Goal: Task Accomplishment & Management: Use online tool/utility

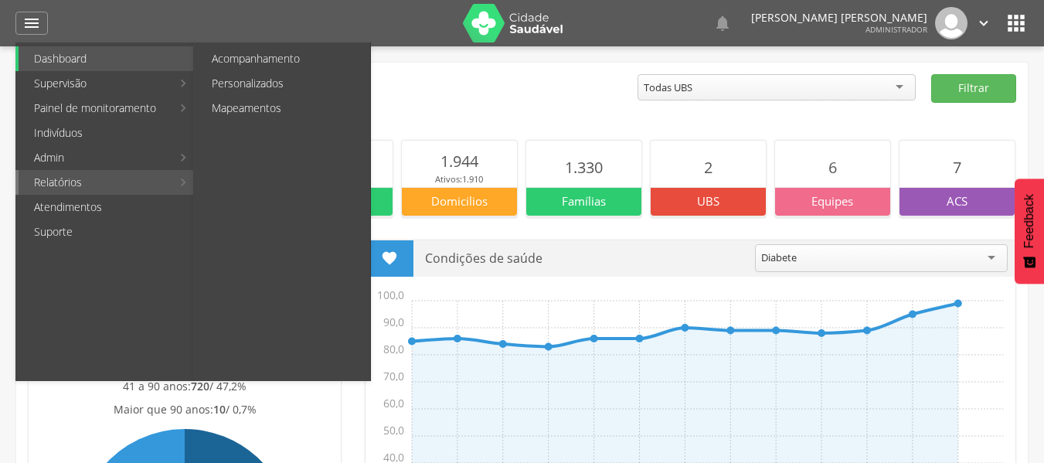
click at [114, 185] on link "Relatórios" at bounding box center [95, 182] width 153 height 25
click at [267, 77] on link "Personalizados" at bounding box center [283, 83] width 174 height 25
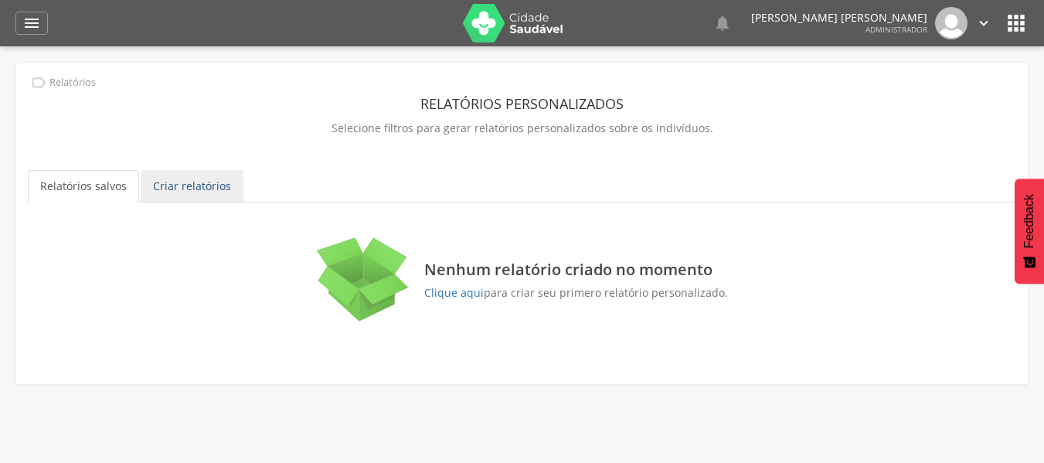
click at [196, 196] on link "Criar relatórios" at bounding box center [192, 186] width 103 height 32
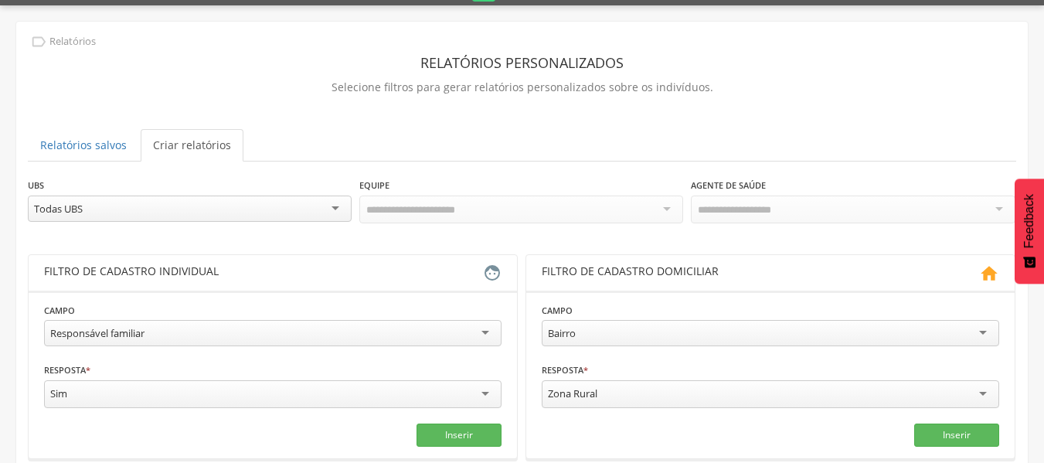
scroll to position [77, 0]
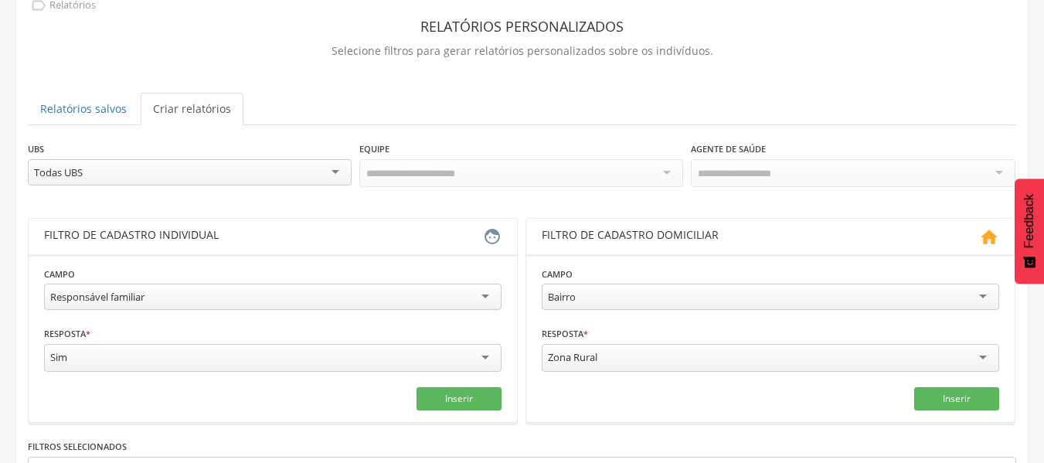
click at [220, 175] on div "Todas UBS" at bounding box center [190, 172] width 324 height 26
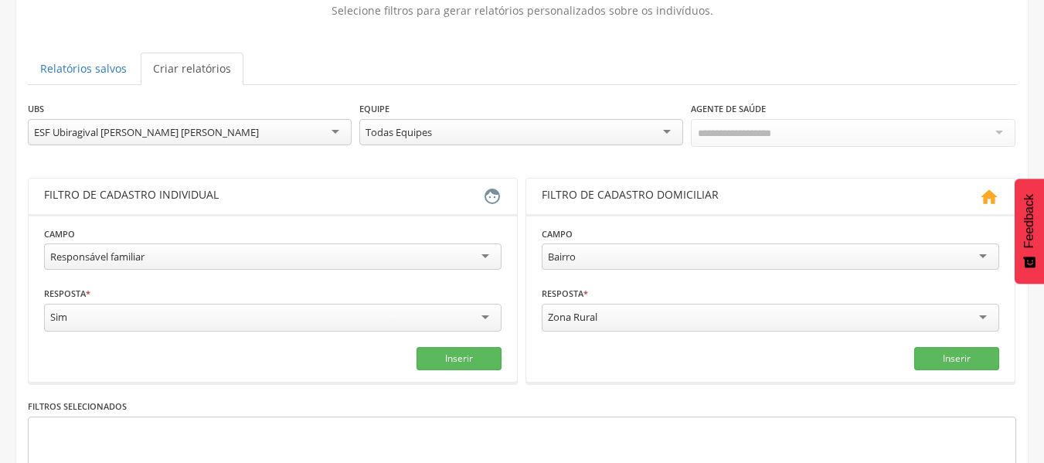
scroll to position [155, 0]
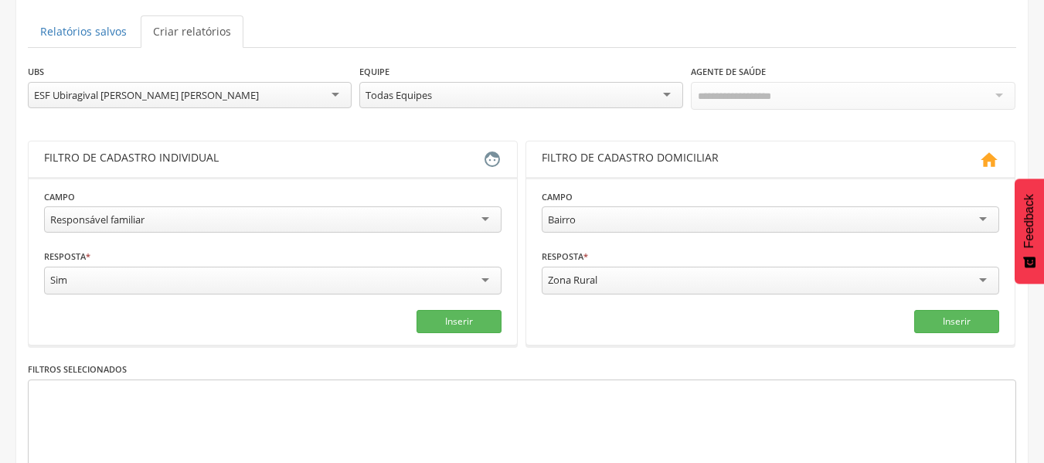
click at [549, 103] on div "Todas Equipes" at bounding box center [521, 95] width 324 height 26
click at [733, 97] on input "select-one" at bounding box center [731, 97] width 66 height 14
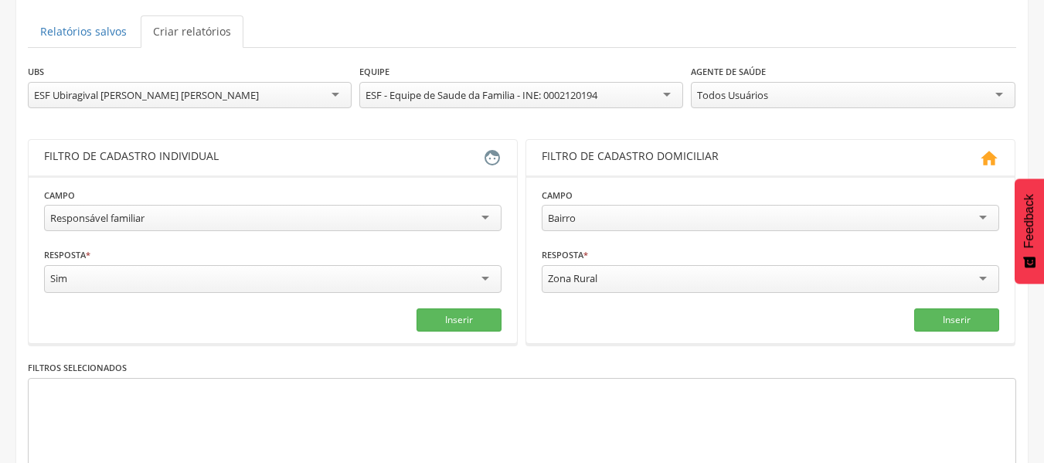
click at [766, 100] on div "Todos Usuários" at bounding box center [732, 95] width 71 height 14
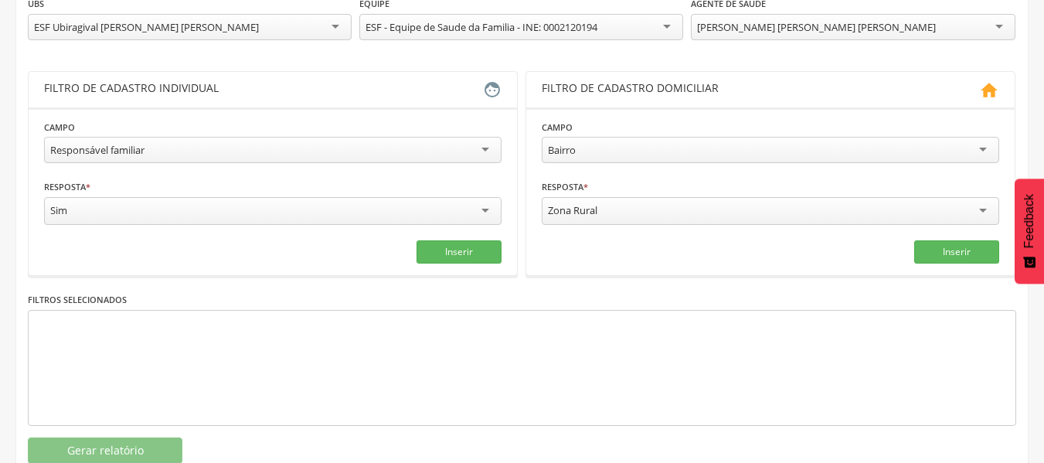
scroll to position [232, 0]
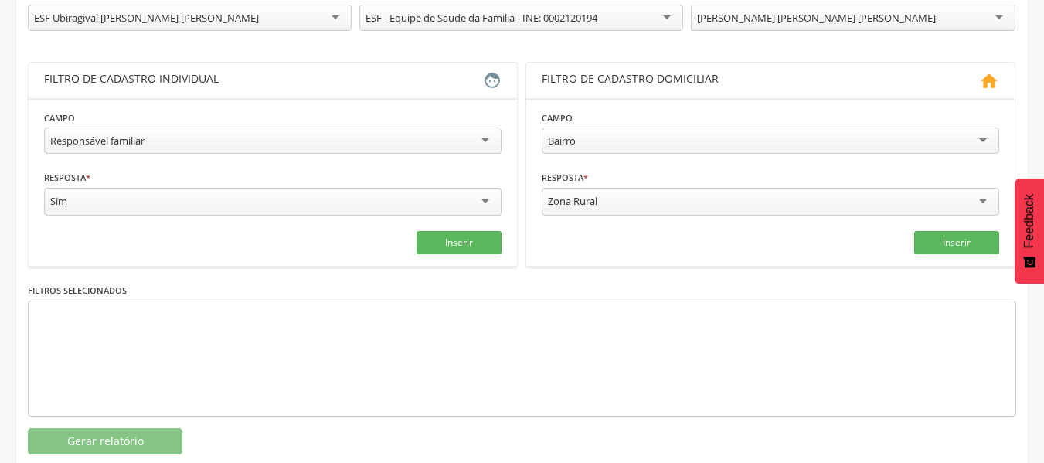
click at [414, 141] on div "Responsável familiar" at bounding box center [273, 141] width 458 height 26
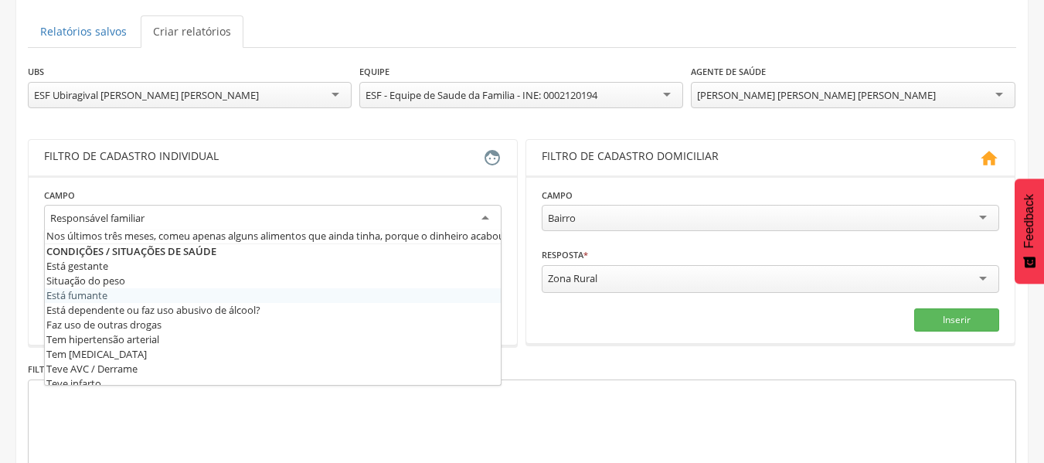
scroll to position [464, 0]
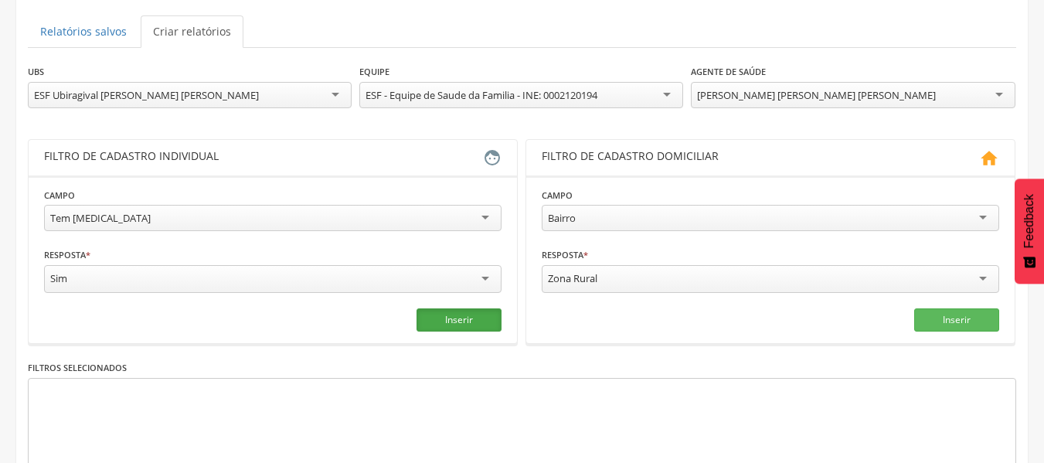
click at [479, 330] on button "Inserir" at bounding box center [459, 319] width 85 height 23
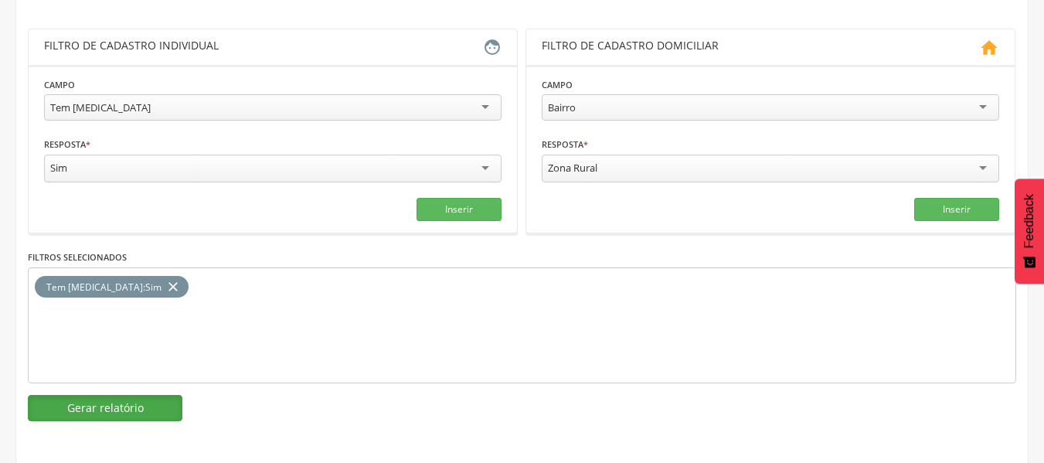
click at [125, 407] on button "Gerar relatório" at bounding box center [105, 408] width 155 height 26
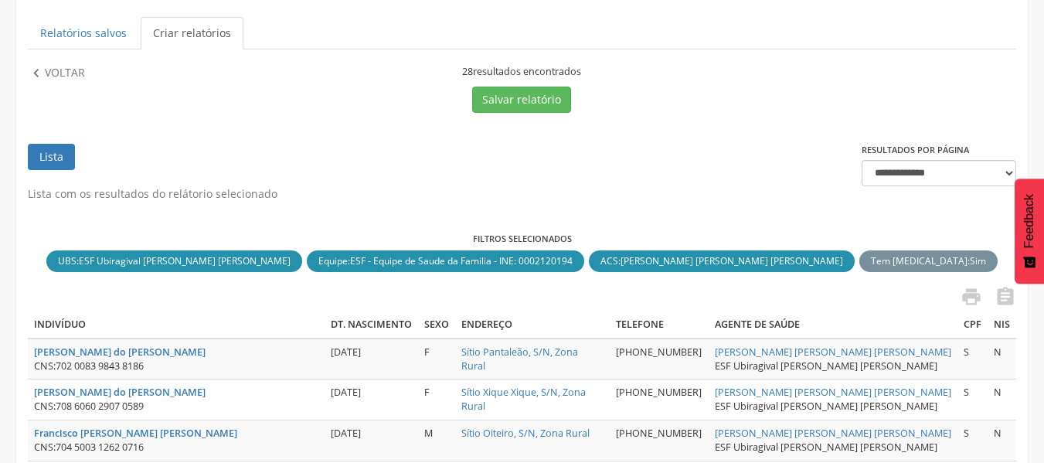
scroll to position [155, 0]
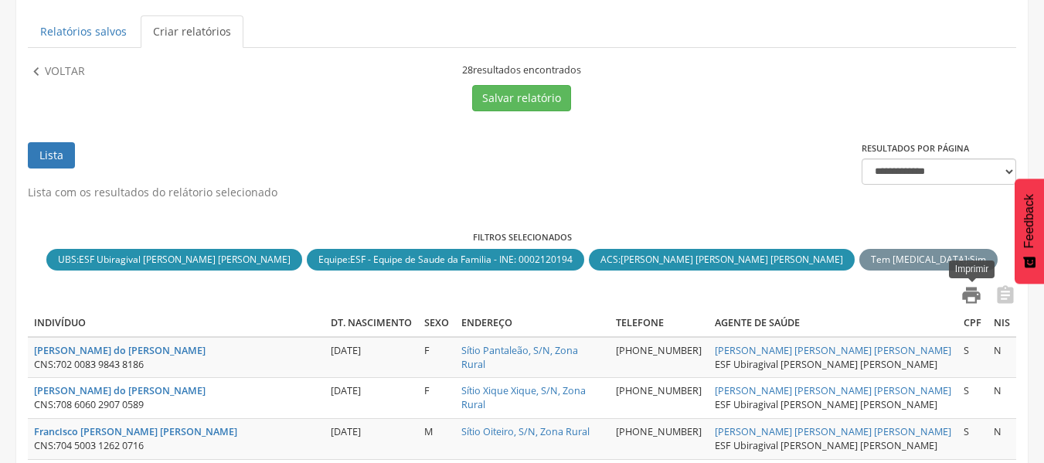
click at [966, 291] on icon "" at bounding box center [972, 295] width 22 height 22
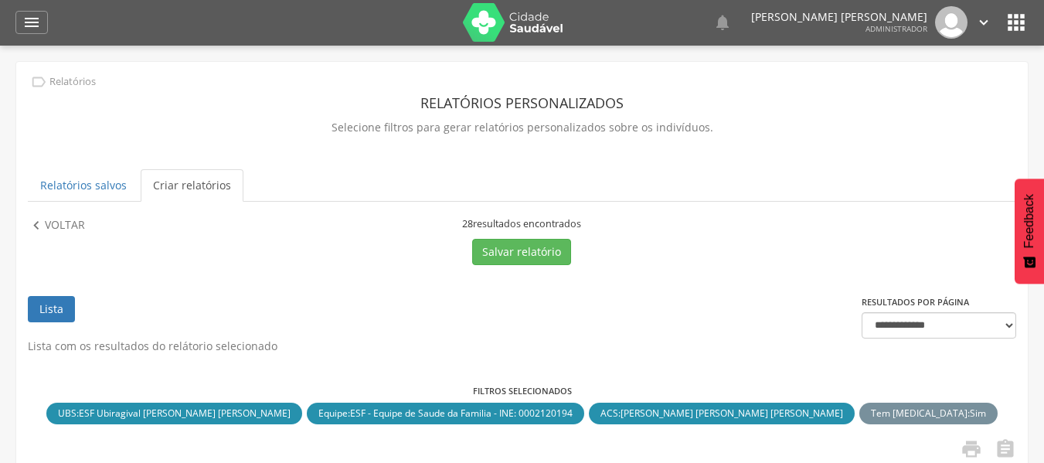
scroll to position [0, 0]
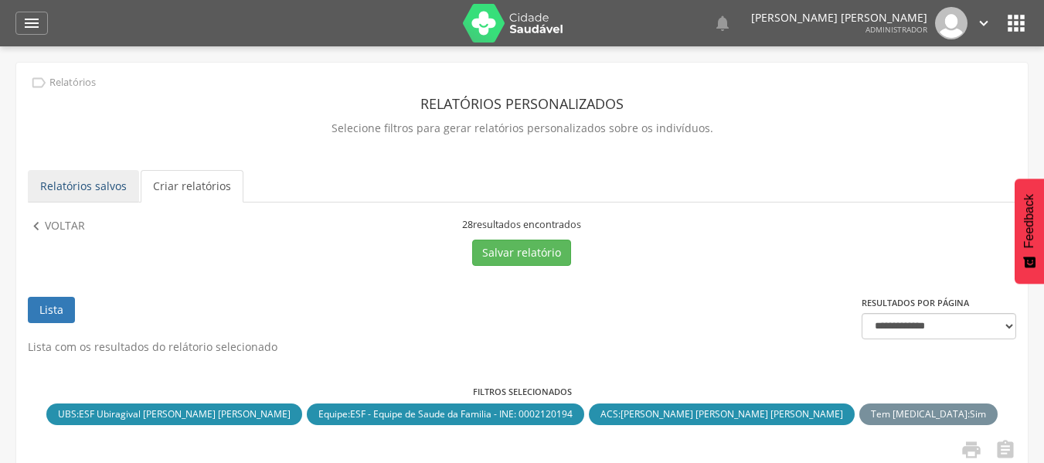
click at [100, 192] on link "Relatórios salvos" at bounding box center [83, 186] width 111 height 32
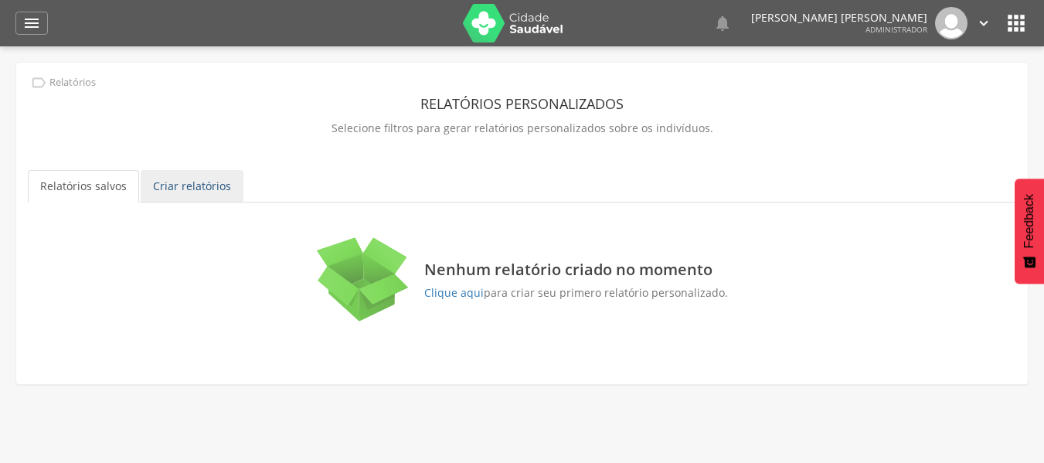
click at [183, 184] on link "Criar relatórios" at bounding box center [192, 186] width 103 height 32
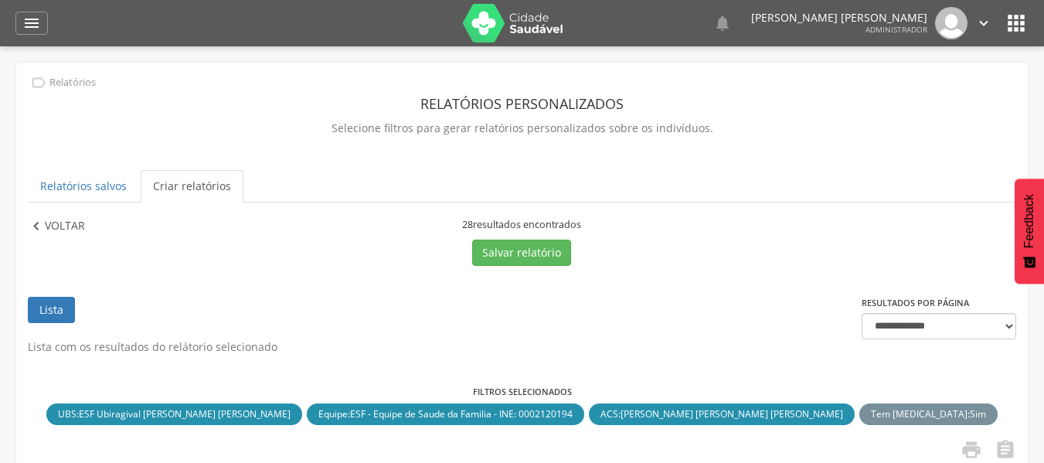
click at [75, 222] on p "Voltar" at bounding box center [65, 226] width 40 height 17
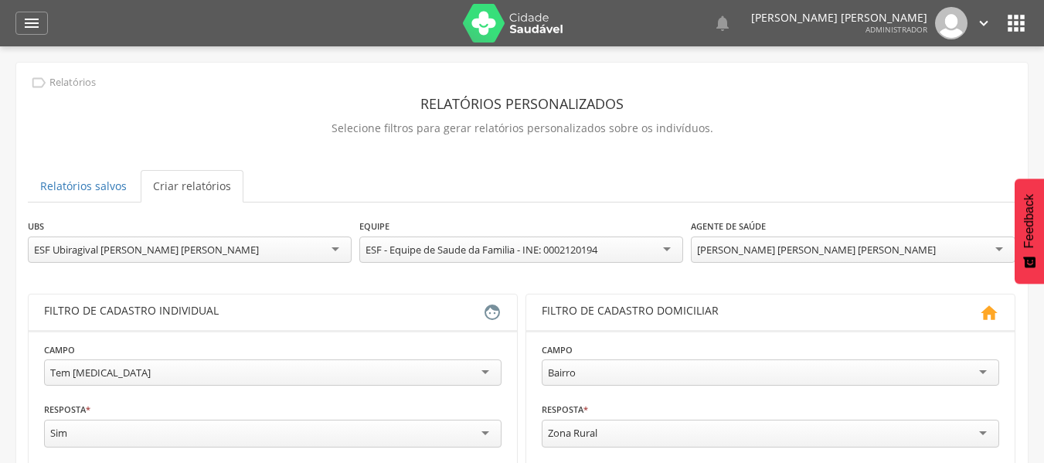
click at [735, 246] on div "[PERSON_NAME] [PERSON_NAME] [PERSON_NAME]" at bounding box center [816, 250] width 239 height 14
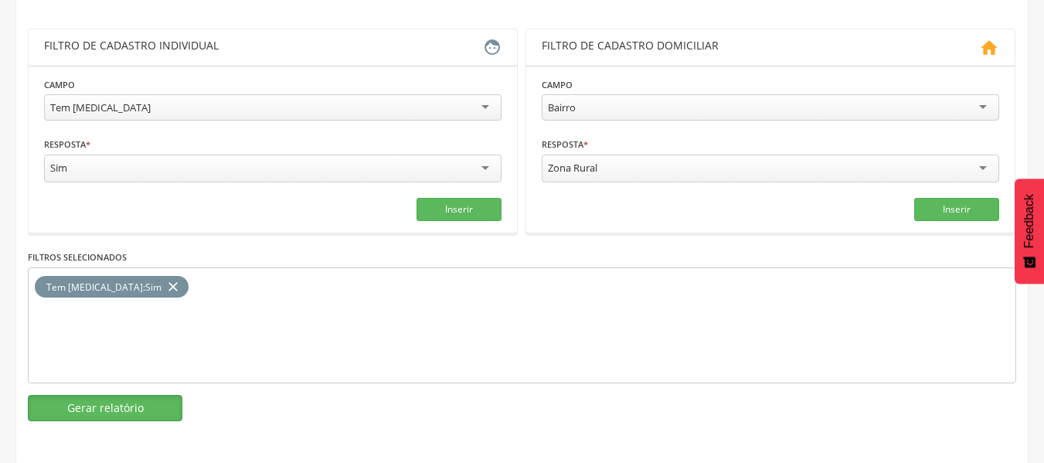
click at [97, 408] on button "Gerar relatório" at bounding box center [105, 408] width 155 height 26
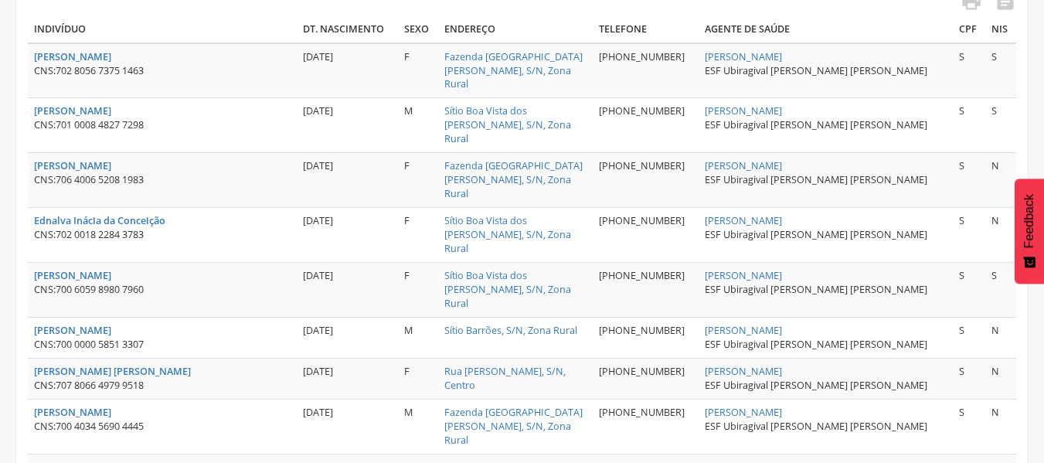
scroll to position [291, 0]
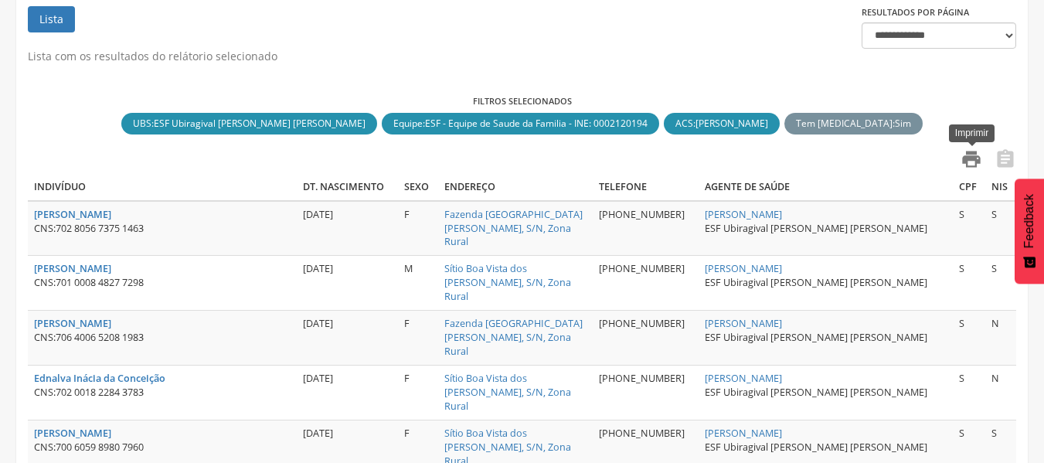
click at [973, 156] on icon "" at bounding box center [972, 159] width 22 height 22
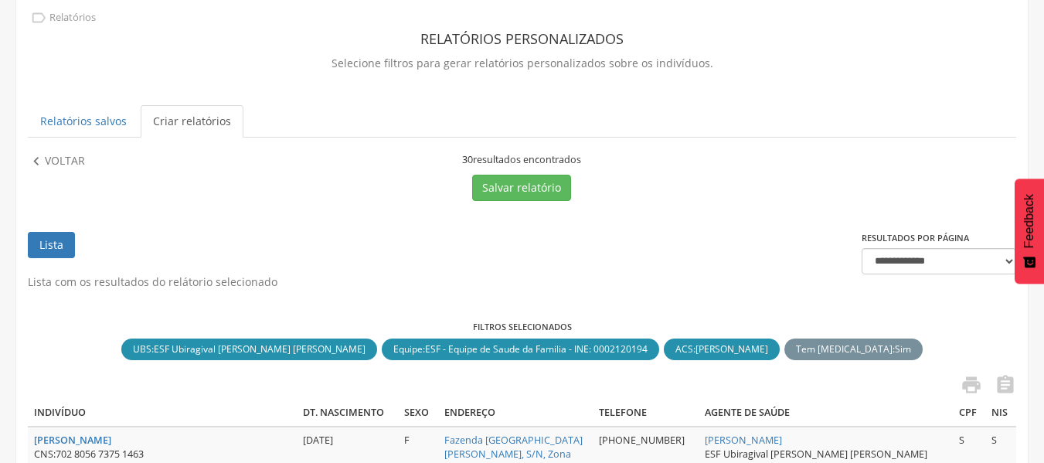
scroll to position [59, 0]
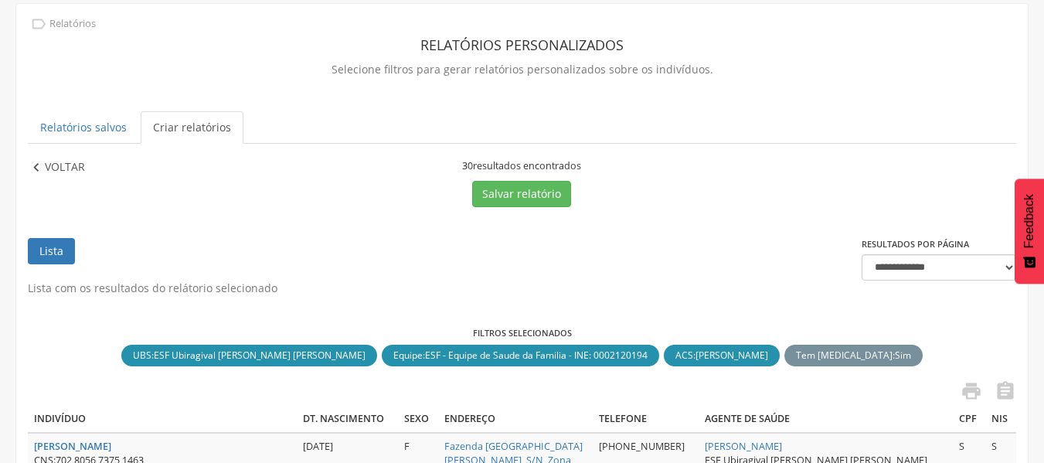
click at [51, 165] on p "Voltar" at bounding box center [65, 167] width 40 height 17
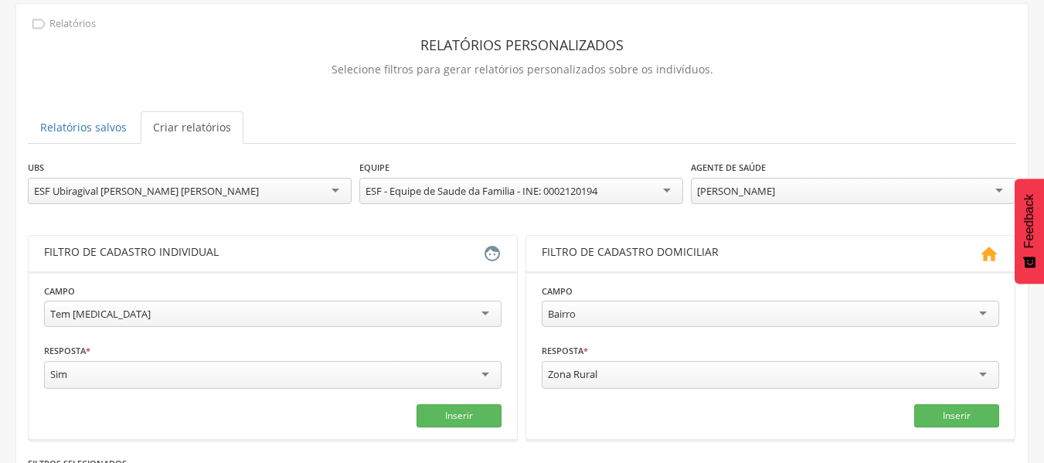
click at [930, 192] on div "[PERSON_NAME]" at bounding box center [853, 191] width 324 height 26
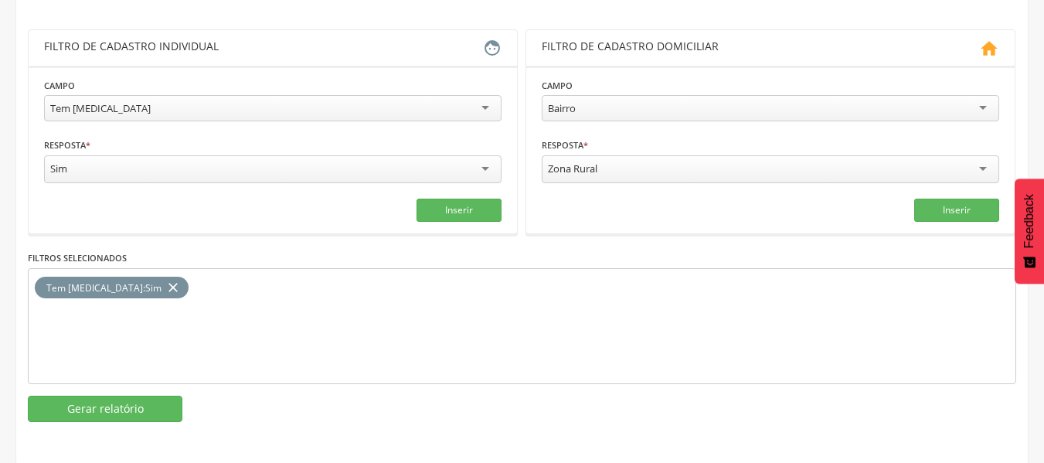
scroll to position [265, 0]
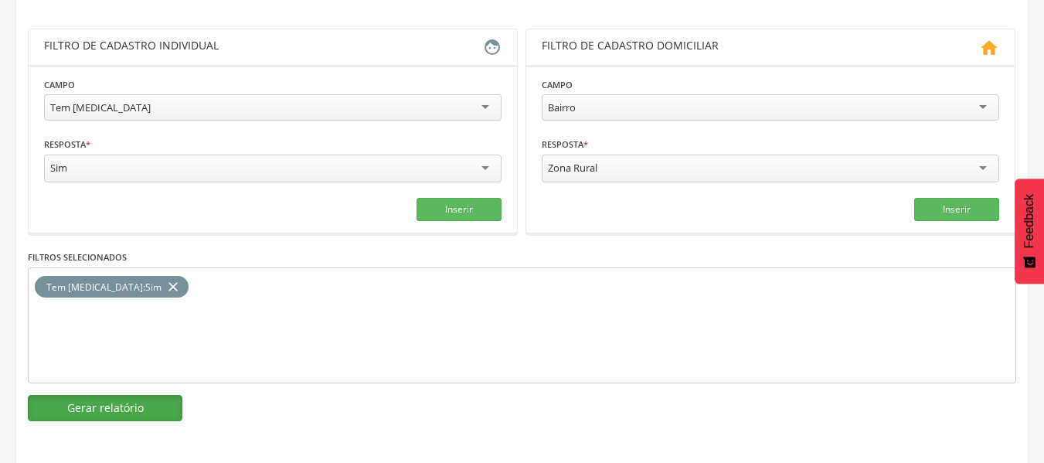
click at [107, 407] on button "Gerar relatório" at bounding box center [105, 408] width 155 height 26
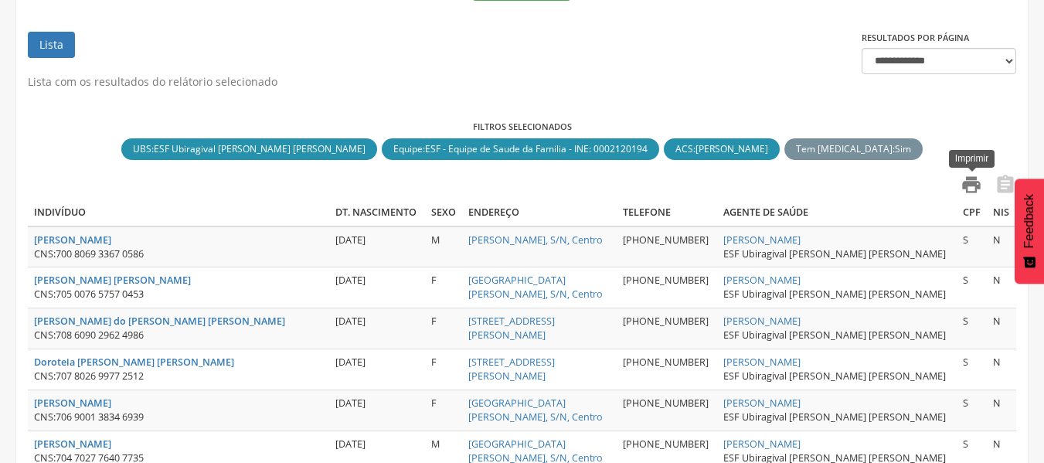
click at [974, 189] on icon "" at bounding box center [972, 185] width 22 height 22
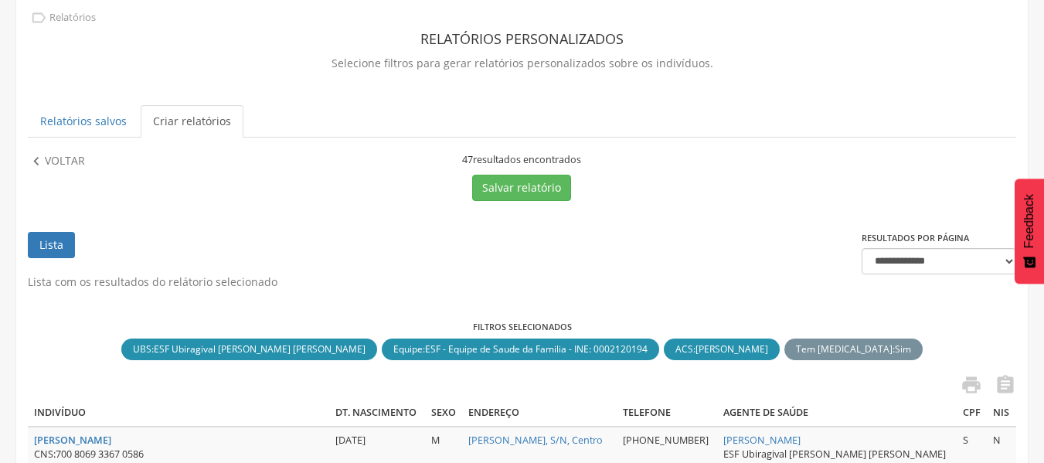
scroll to position [33, 0]
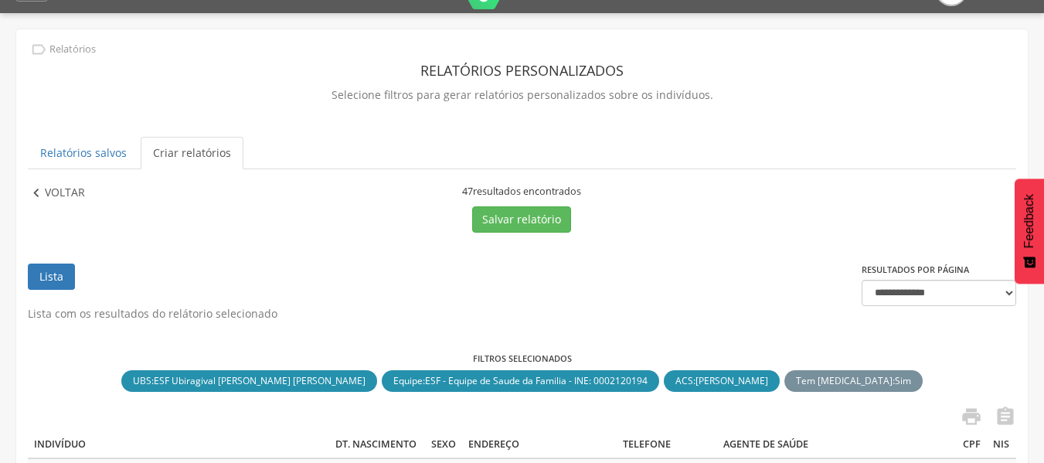
click at [71, 191] on p "Voltar" at bounding box center [65, 193] width 40 height 17
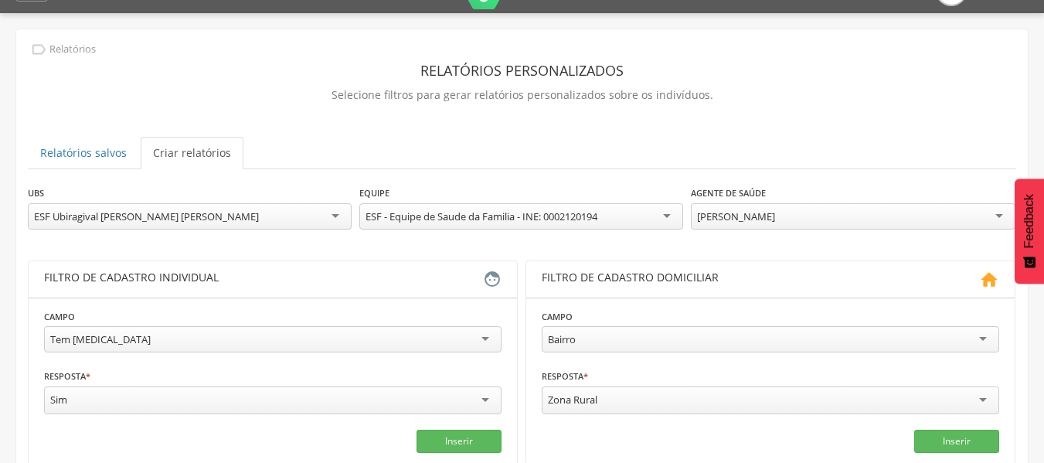
click at [861, 218] on div "[PERSON_NAME]" at bounding box center [853, 216] width 324 height 26
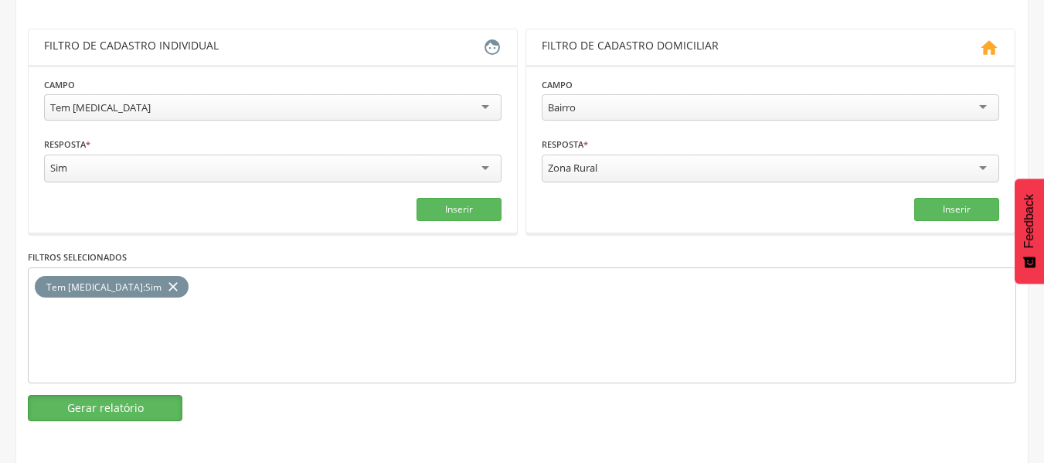
click at [76, 405] on button "Gerar relatório" at bounding box center [105, 408] width 155 height 26
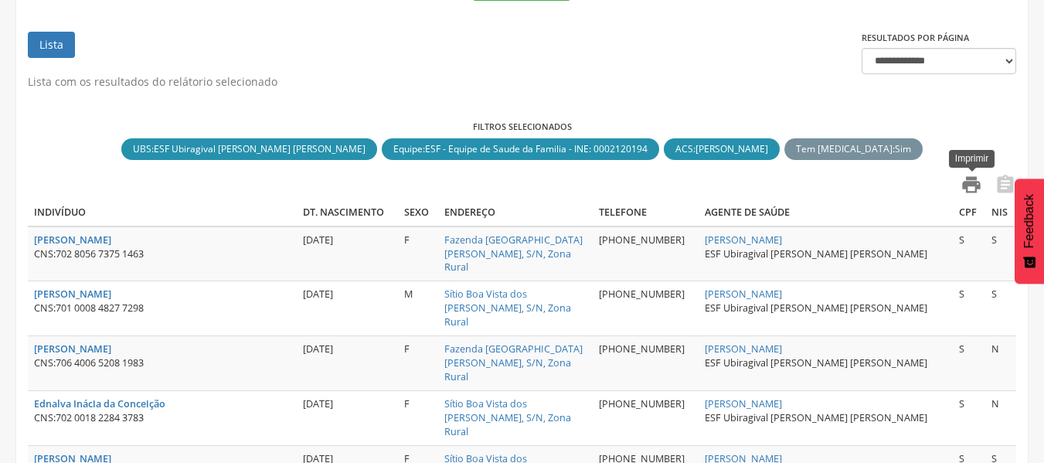
click at [970, 187] on icon "" at bounding box center [972, 185] width 22 height 22
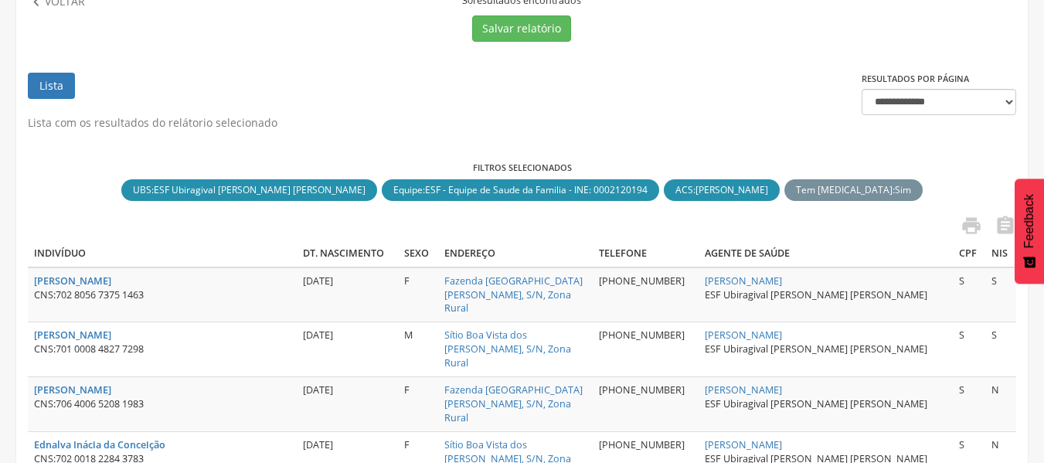
scroll to position [111, 0]
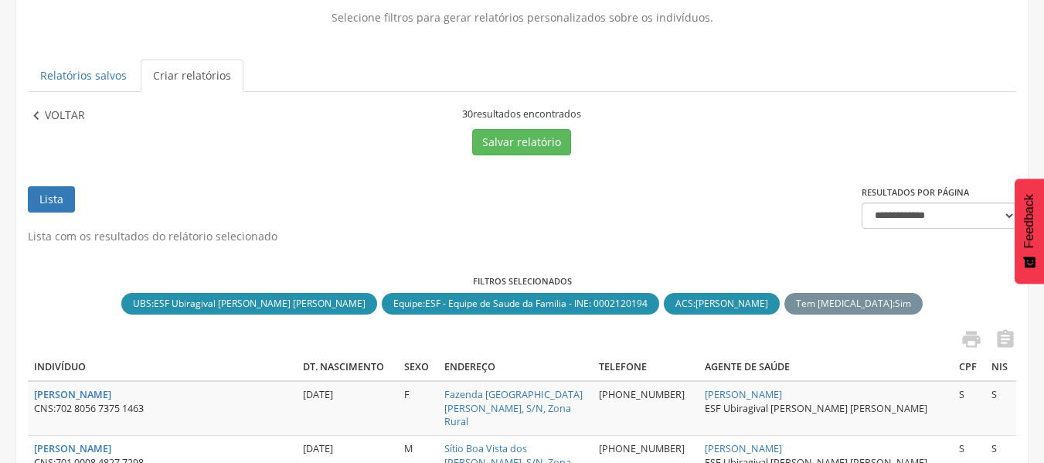
click at [67, 113] on p "Voltar" at bounding box center [65, 115] width 40 height 17
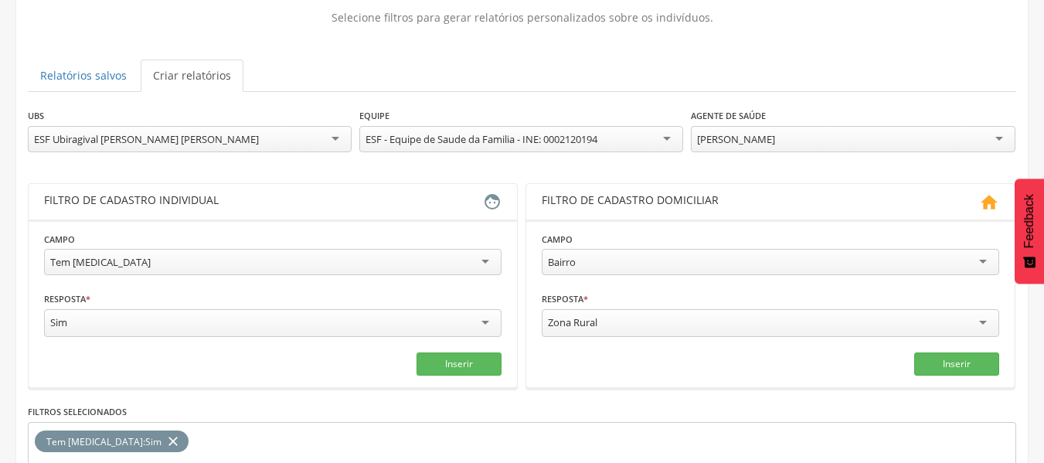
click at [878, 148] on div "[PERSON_NAME]" at bounding box center [853, 139] width 324 height 26
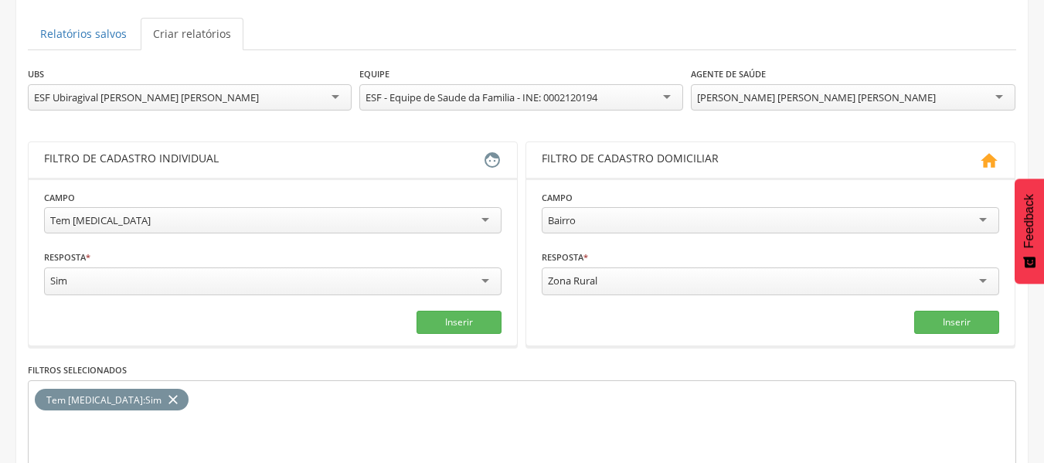
scroll to position [265, 0]
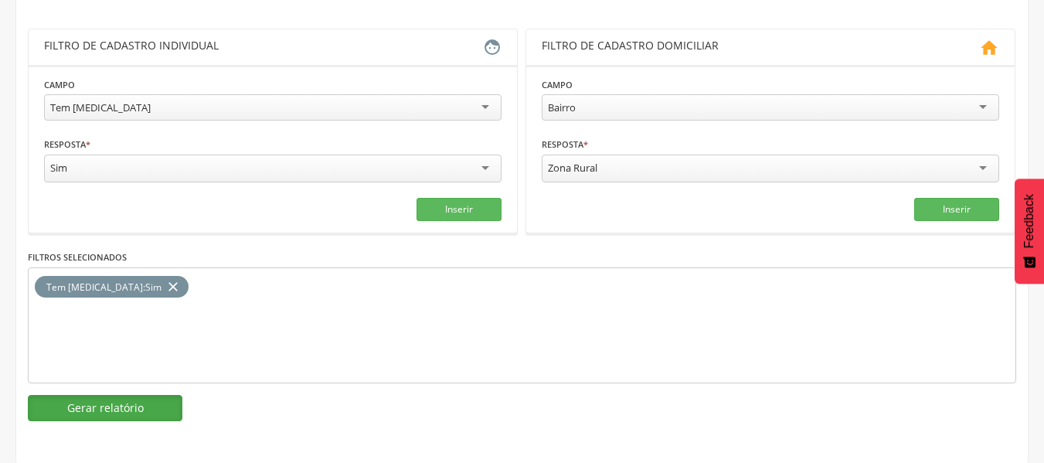
click at [131, 418] on button "Gerar relatório" at bounding box center [105, 408] width 155 height 26
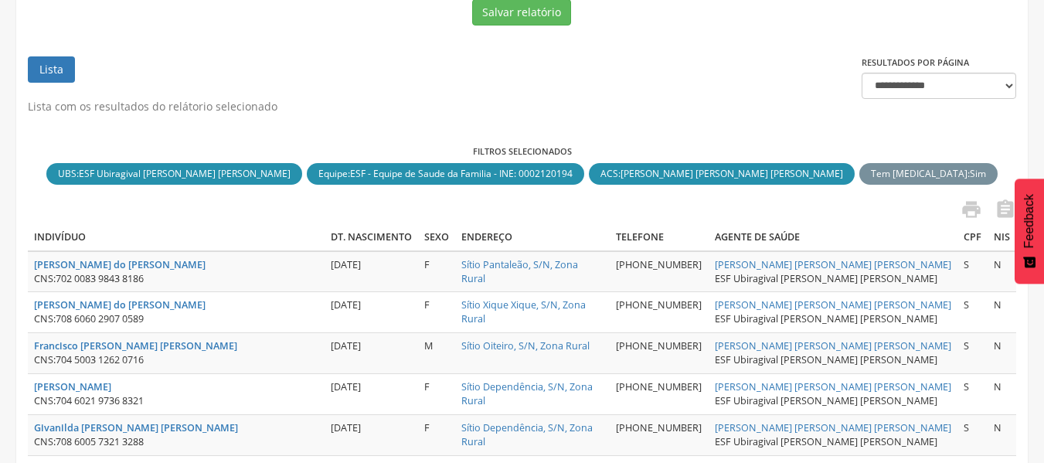
scroll to position [111, 0]
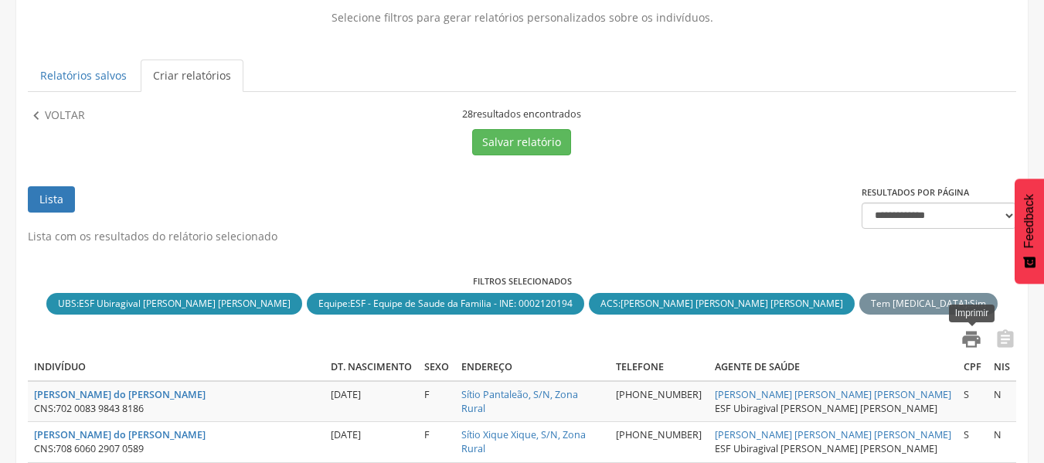
click at [973, 335] on icon "" at bounding box center [972, 340] width 22 height 22
